Goal: Navigation & Orientation: Understand site structure

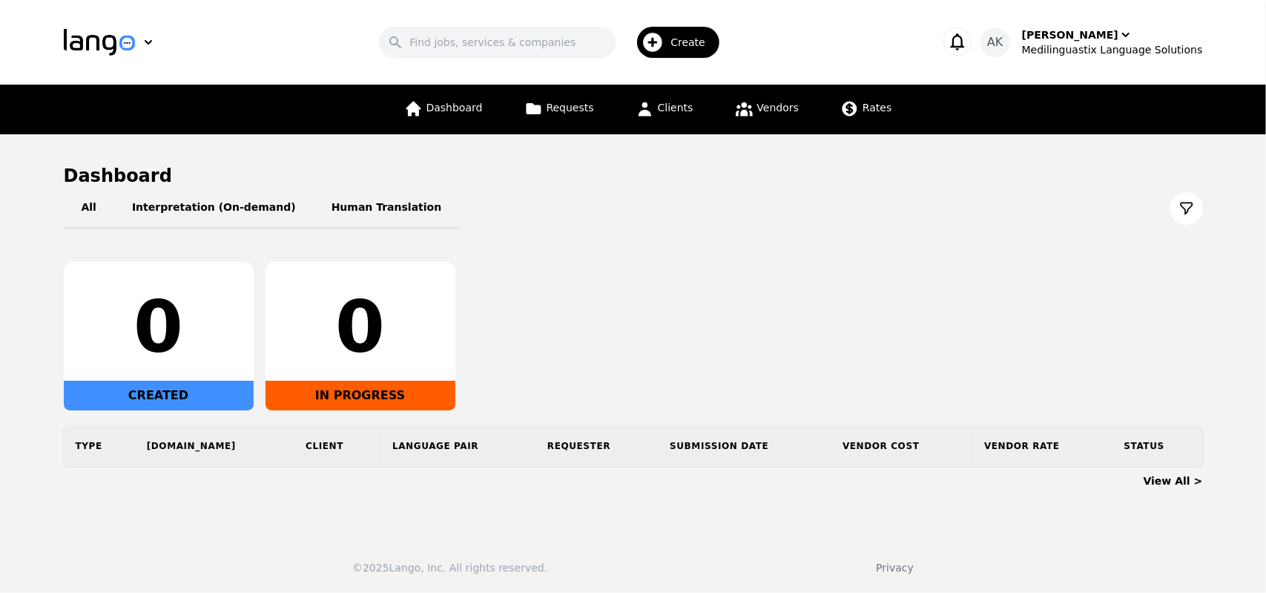
click at [968, 44] on icon "button" at bounding box center [957, 41] width 21 height 21
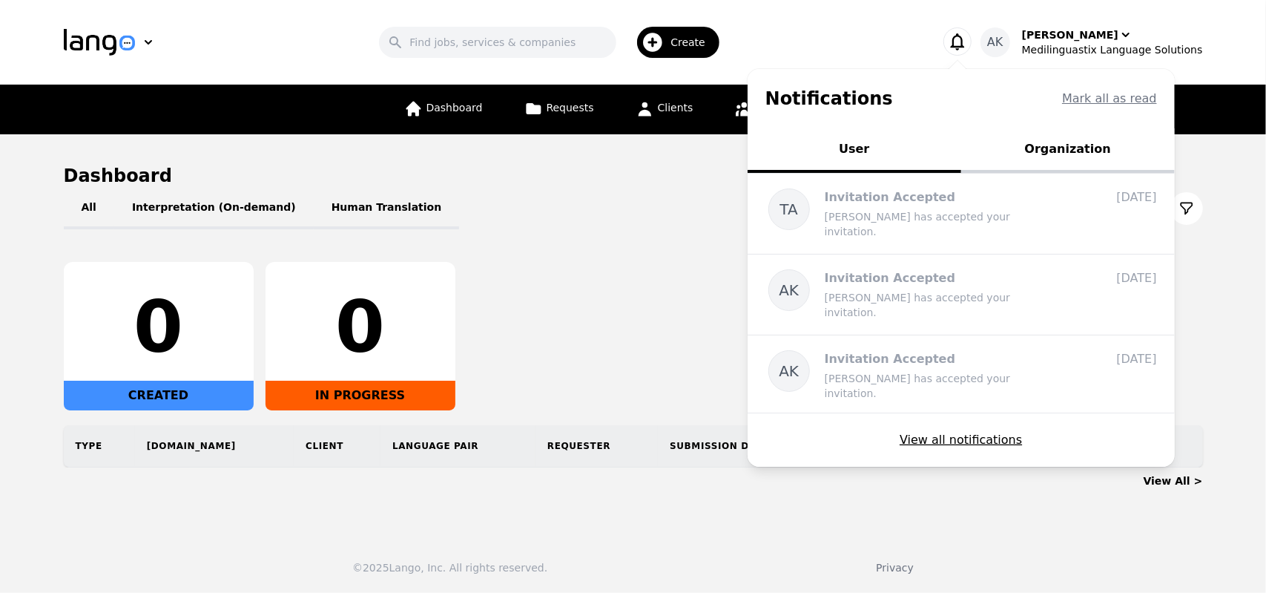
click at [1089, 139] on button "Organization" at bounding box center [1068, 150] width 214 height 44
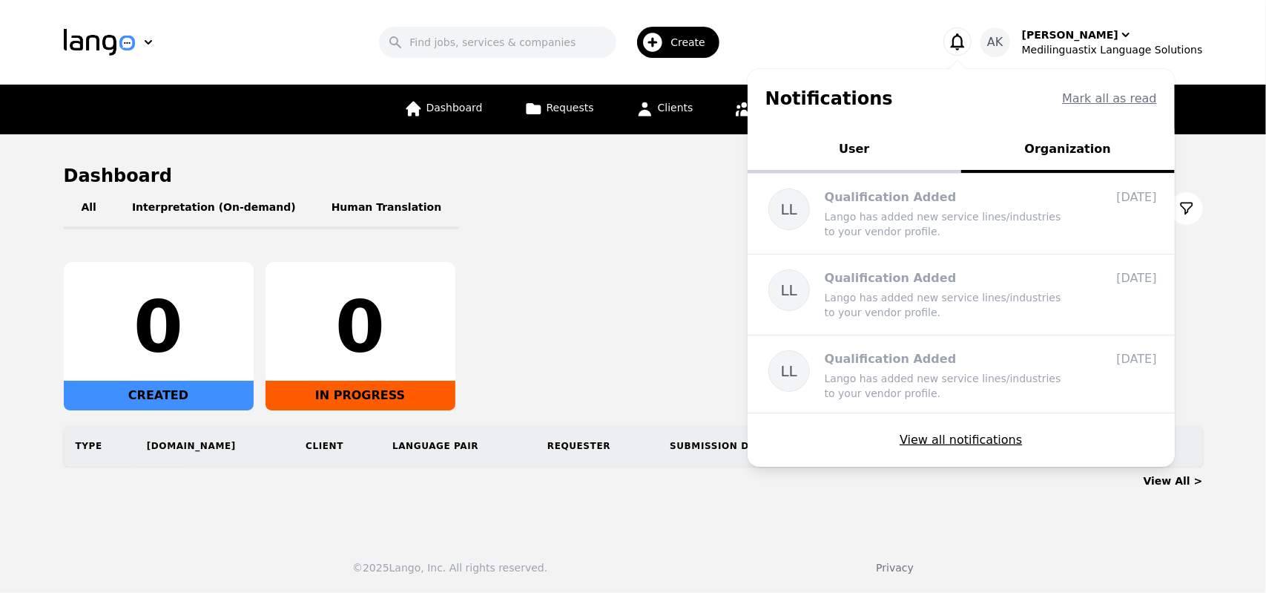
click at [871, 154] on button "User" at bounding box center [855, 150] width 214 height 44
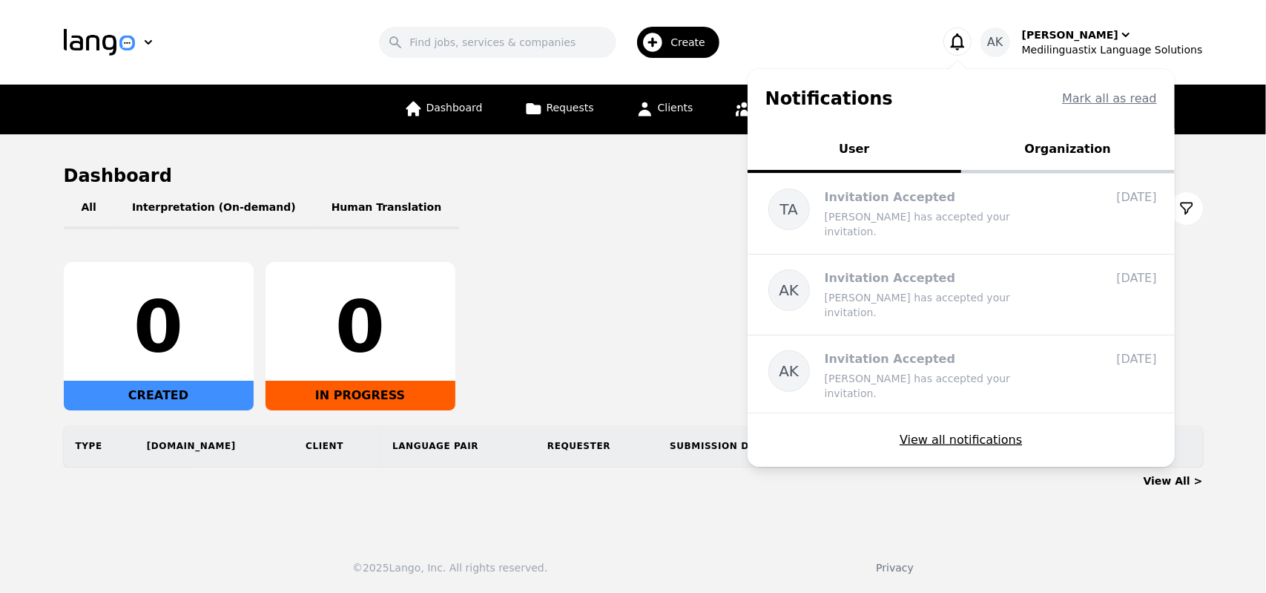
click at [610, 204] on div "All Interpretation (On-demand) Human Translation" at bounding box center [633, 209] width 1139 height 42
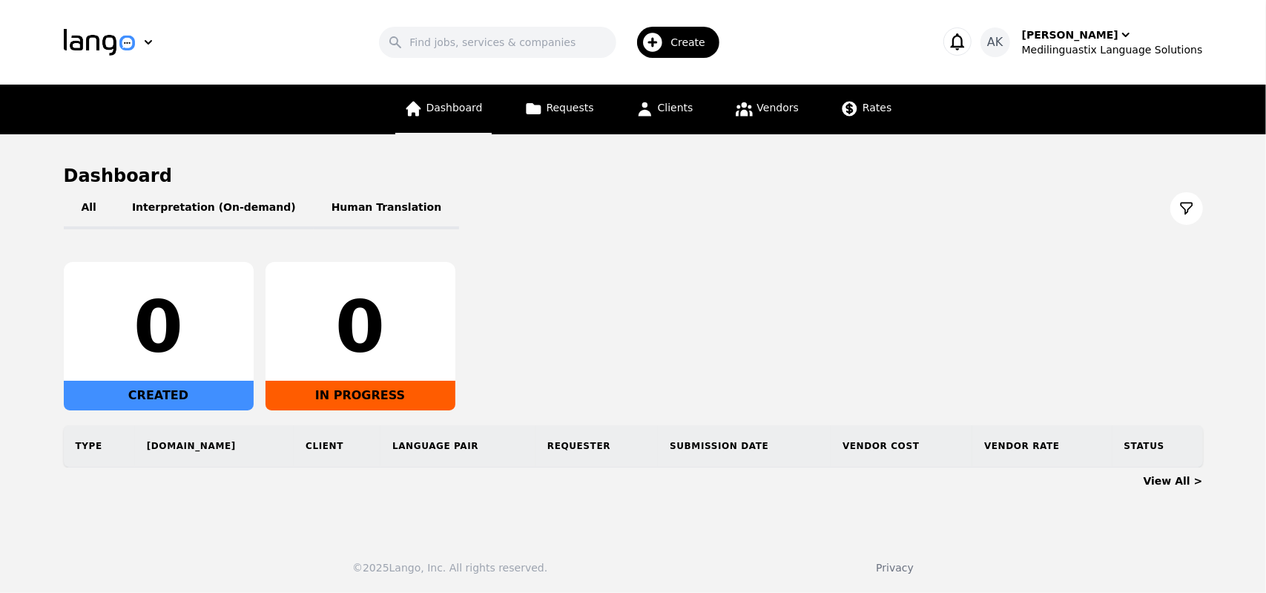
click at [466, 108] on span "Dashboard" at bounding box center [454, 108] width 56 height 12
click at [522, 118] on link "Requests" at bounding box center [559, 110] width 88 height 50
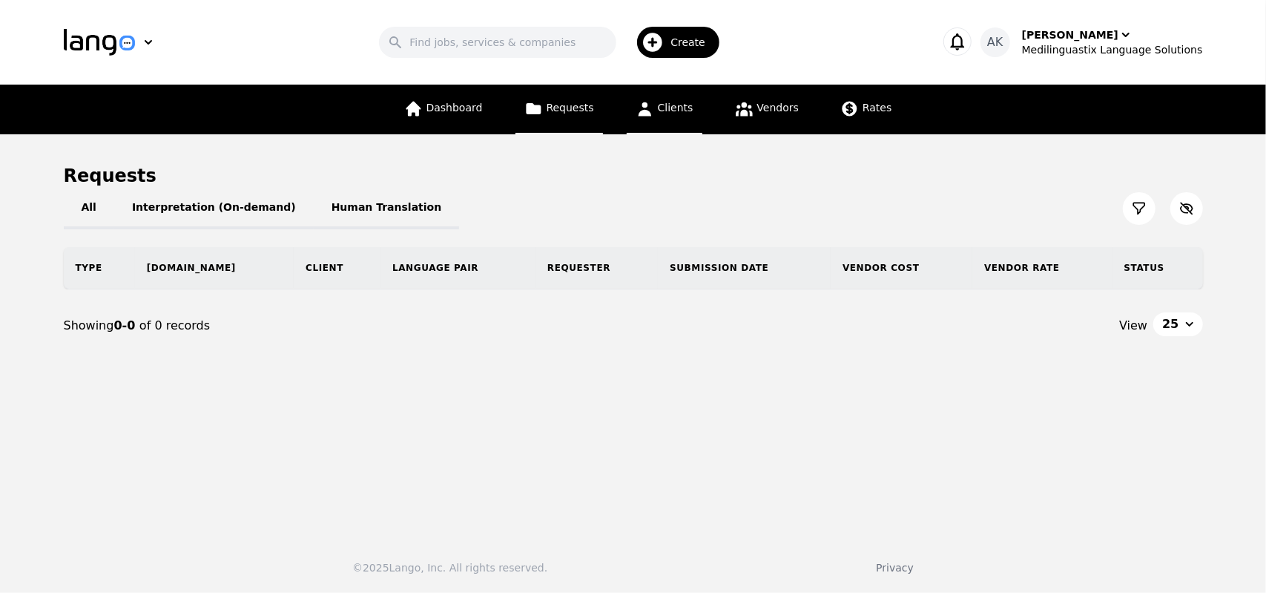
click at [662, 122] on link "Clients" at bounding box center [665, 110] width 76 height 50
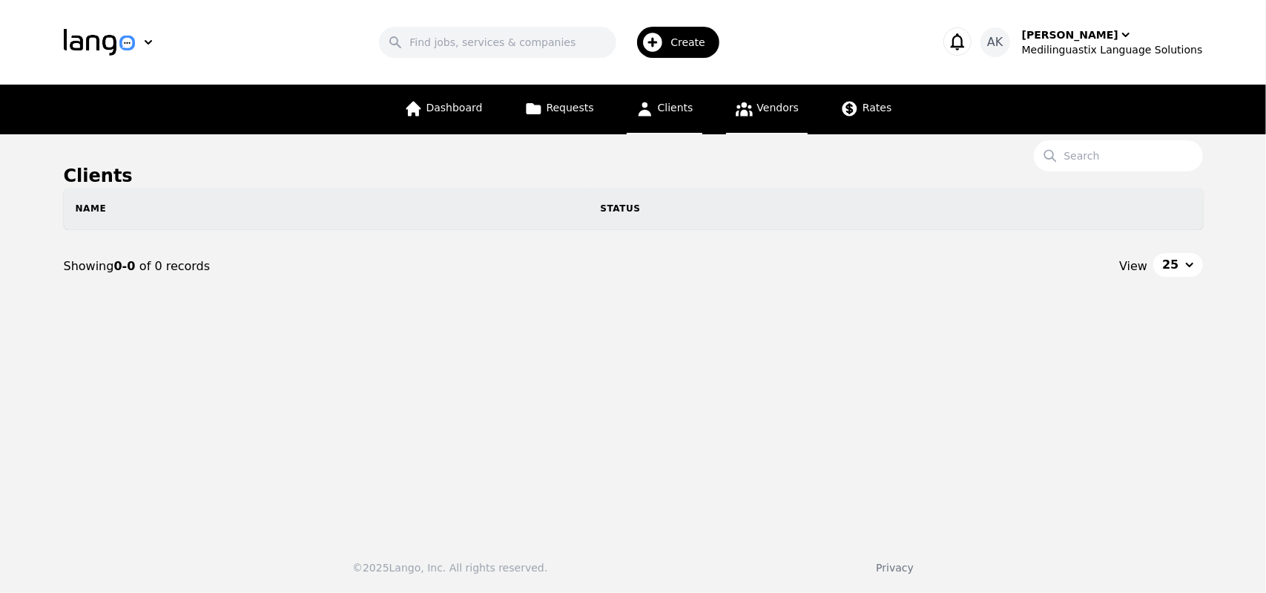
click at [762, 128] on link "Vendors" at bounding box center [767, 110] width 82 height 50
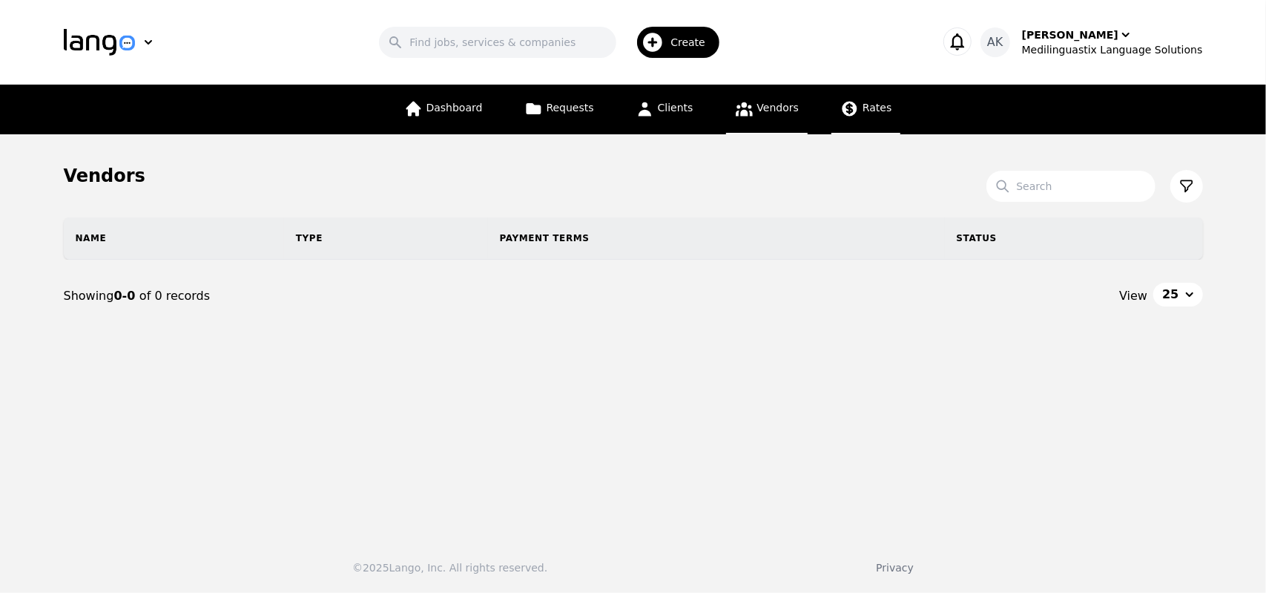
click at [869, 119] on link "Rates" at bounding box center [865, 110] width 69 height 50
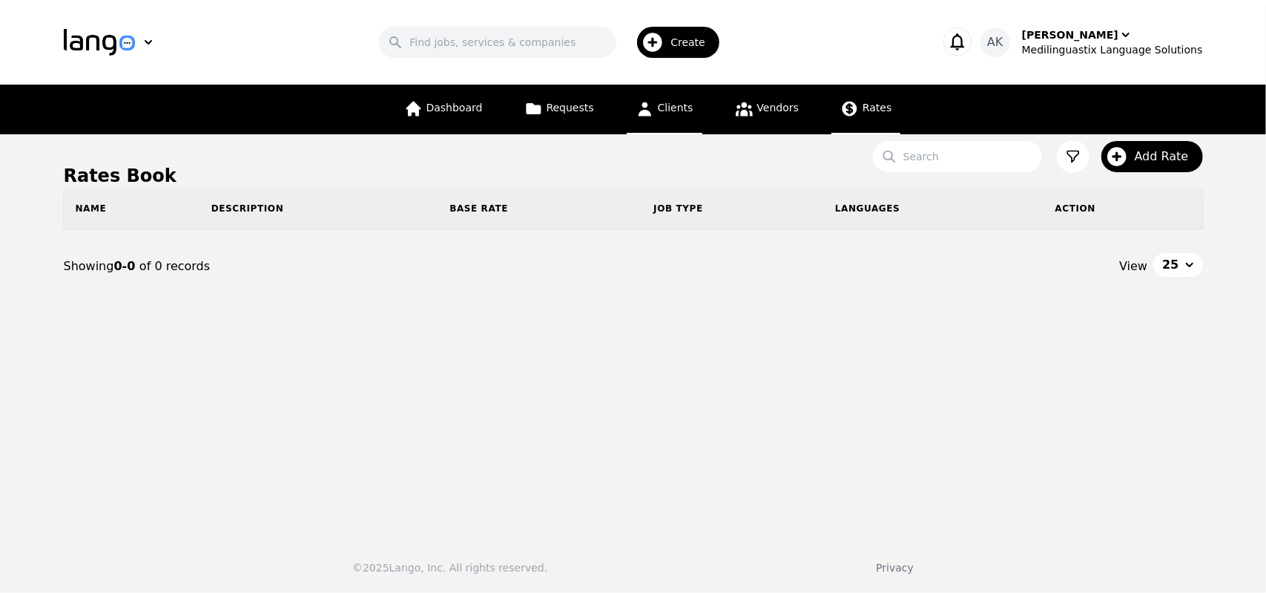
click at [679, 124] on link "Clients" at bounding box center [665, 110] width 76 height 50
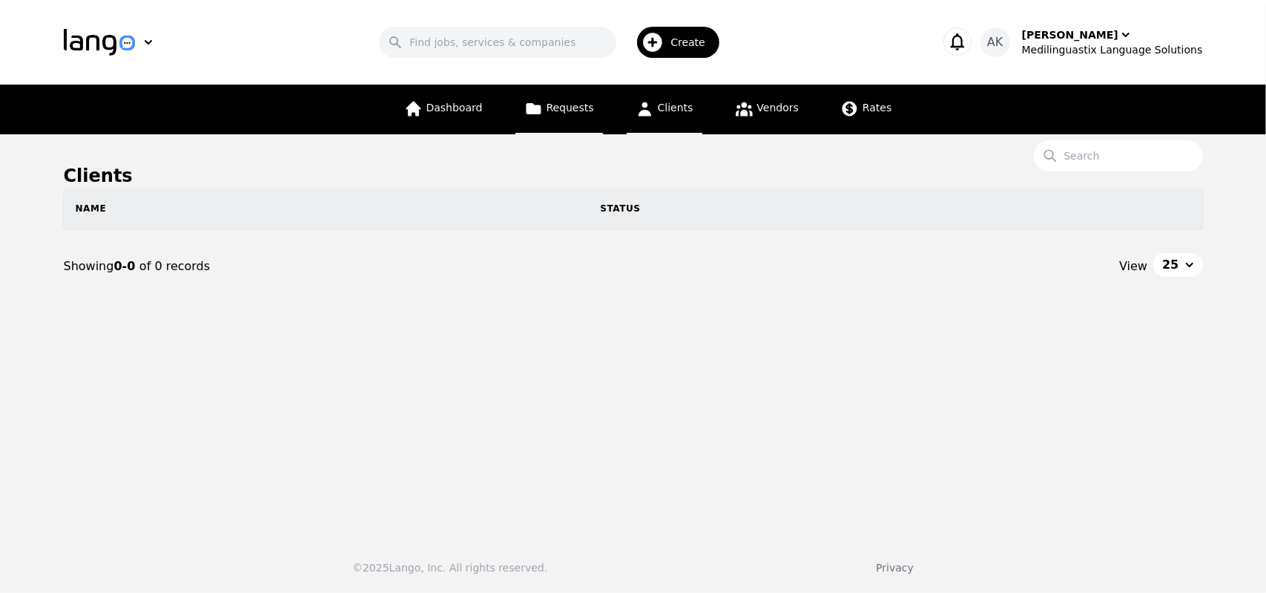
click at [570, 111] on span "Requests" at bounding box center [570, 108] width 47 height 12
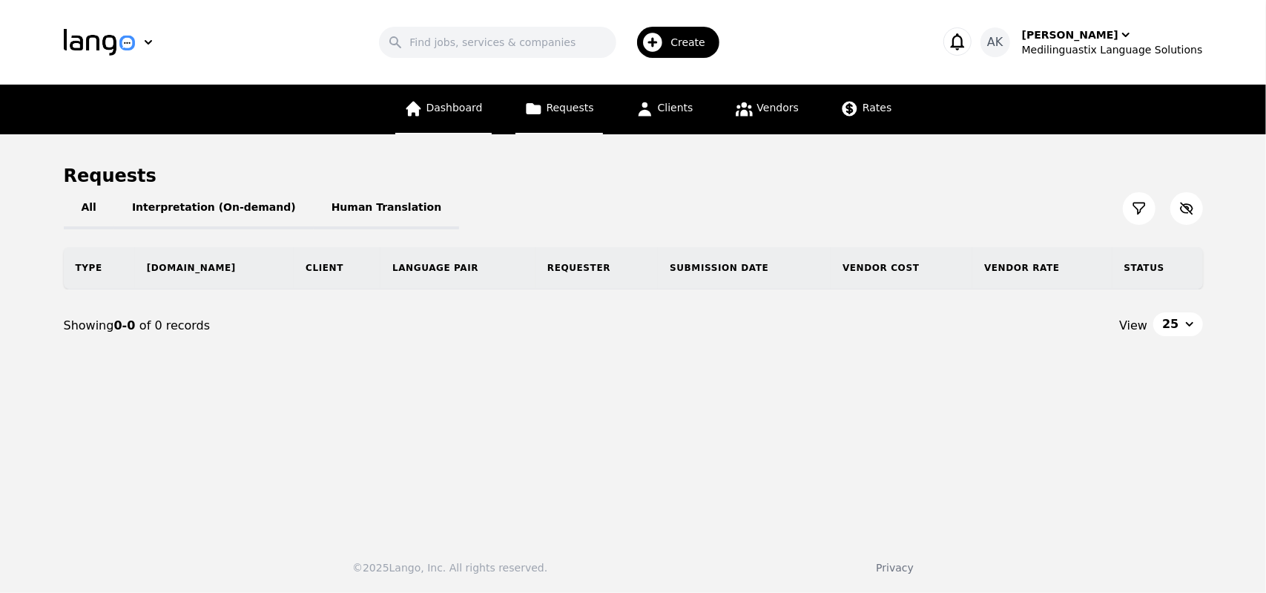
click at [447, 112] on span "Dashboard" at bounding box center [454, 108] width 56 height 12
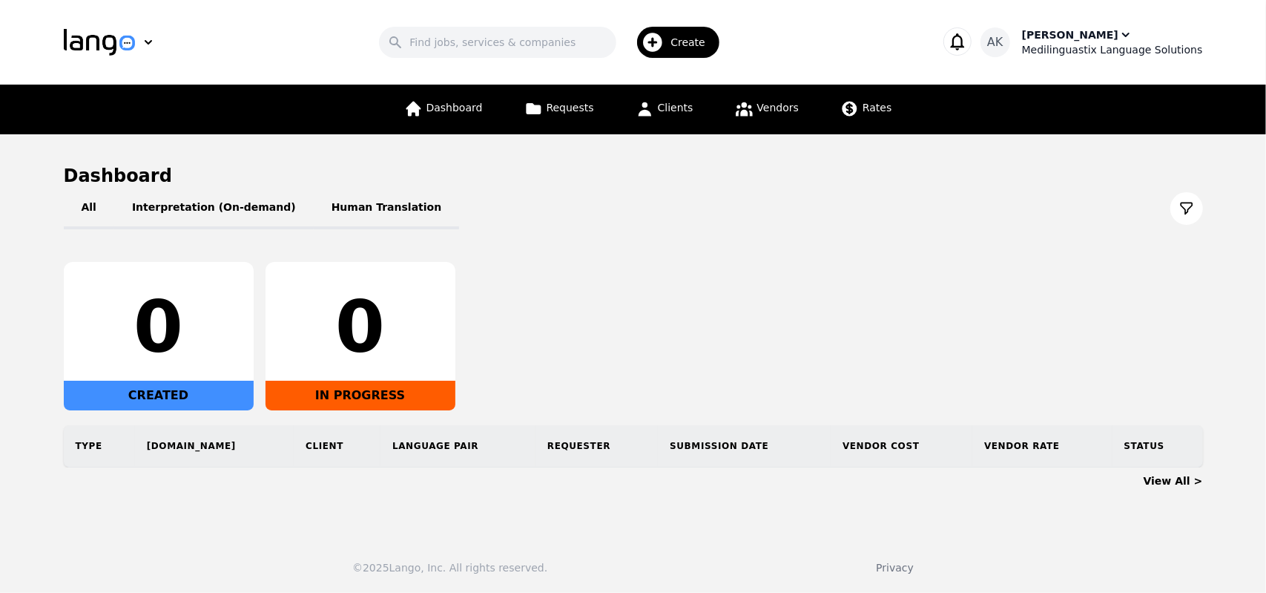
click at [1074, 39] on div "Ameet Kumar" at bounding box center [1070, 34] width 96 height 15
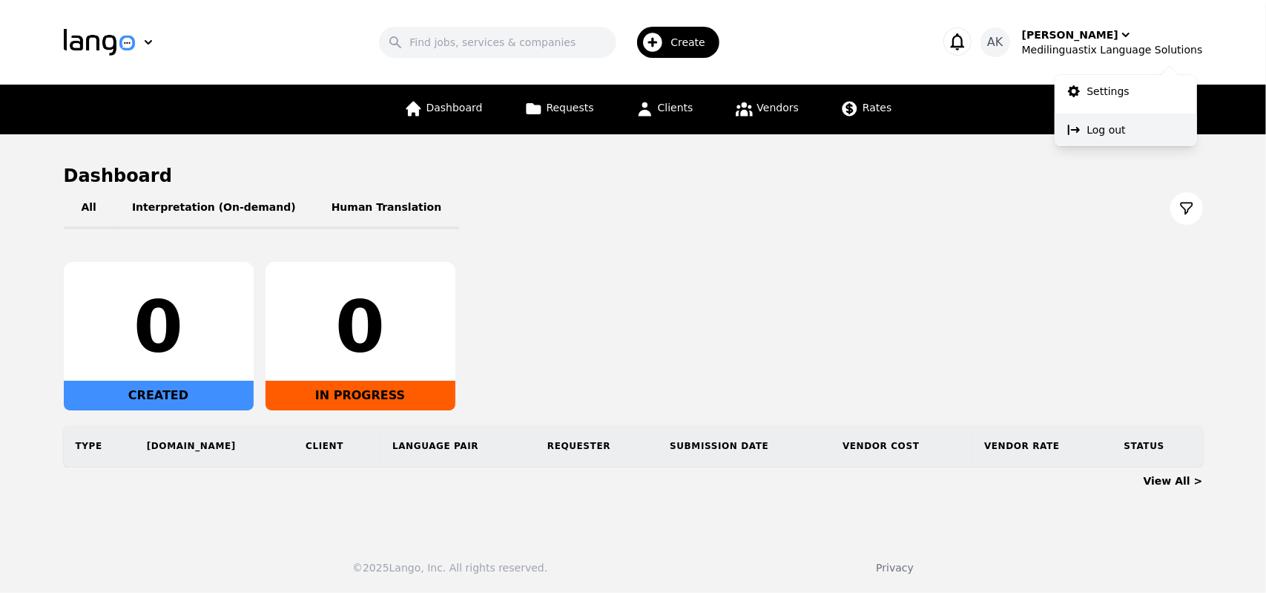
click at [1097, 121] on button "Log out" at bounding box center [1126, 129] width 142 height 33
